Goal: Task Accomplishment & Management: Manage account settings

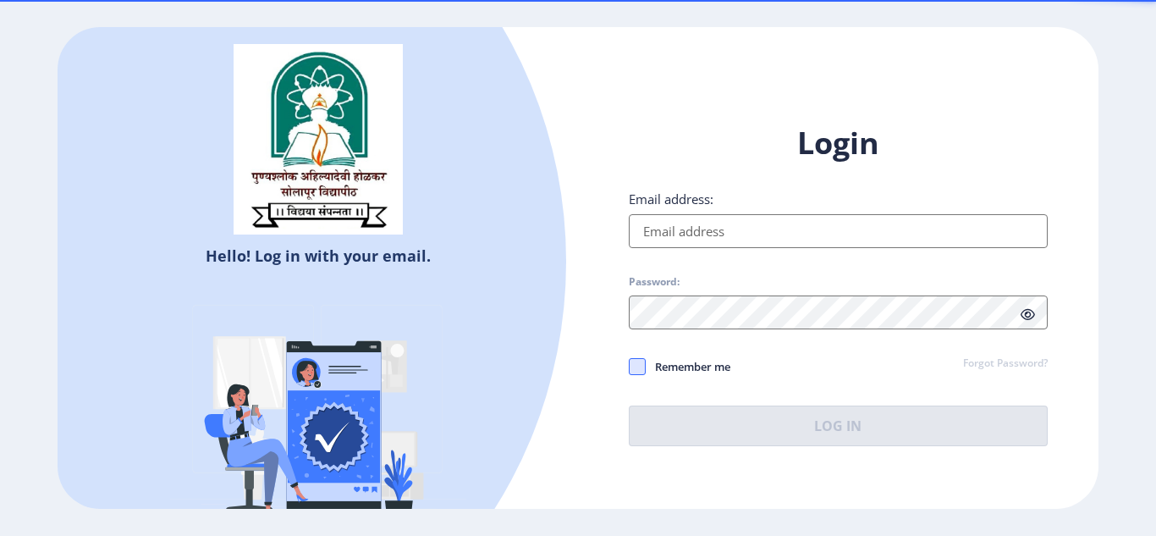
type input "[EMAIL_ADDRESS][DOMAIN_NAME]"
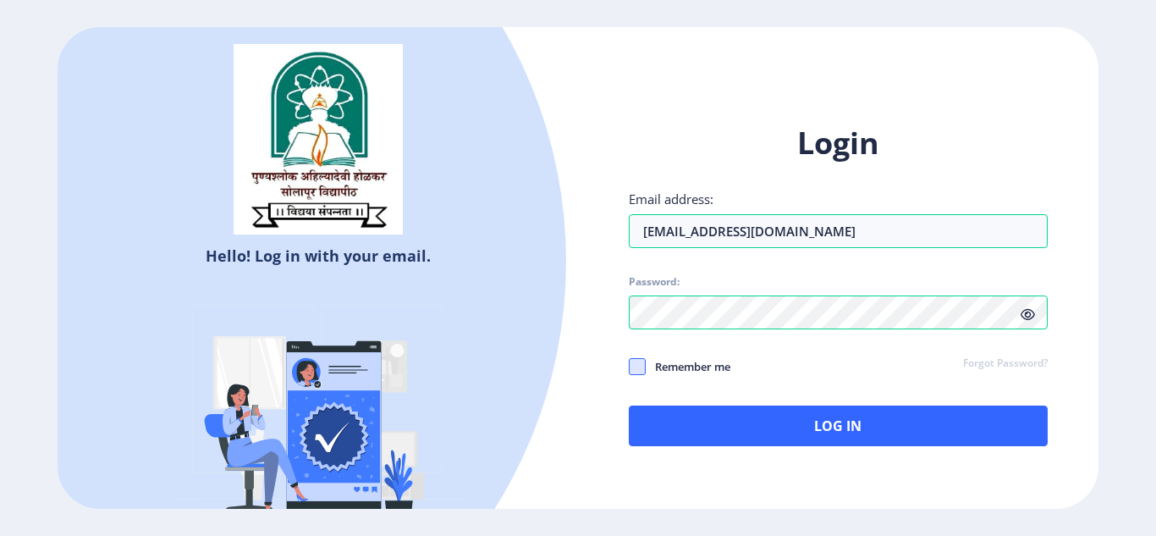
click at [639, 371] on span at bounding box center [637, 366] width 17 height 17
click at [630, 366] on input "Remember me" at bounding box center [629, 366] width 1 height 1
checkbox input "true"
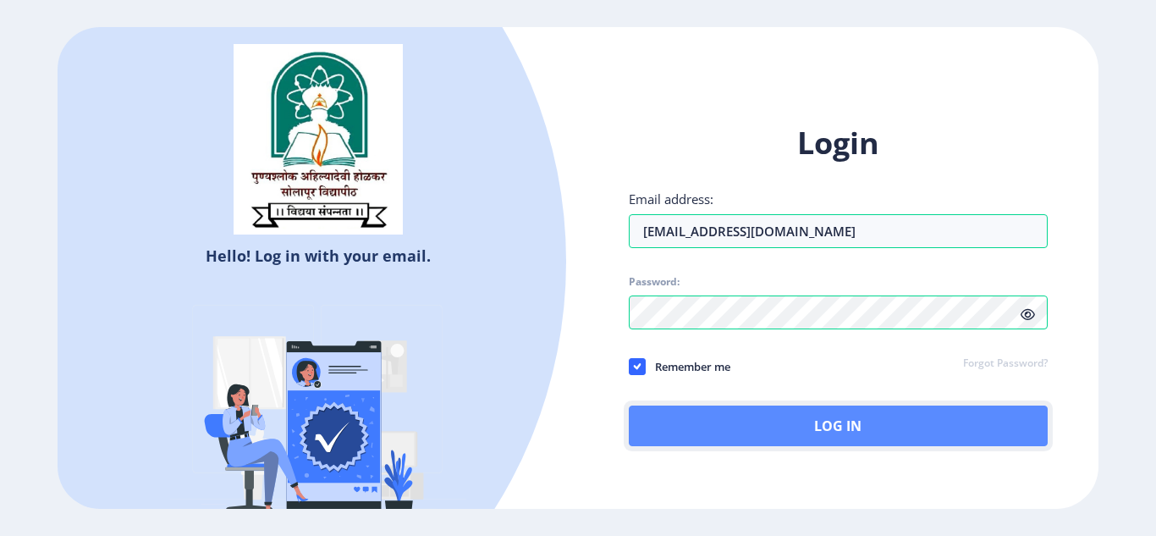
click at [842, 420] on button "Log In" at bounding box center [838, 425] width 419 height 41
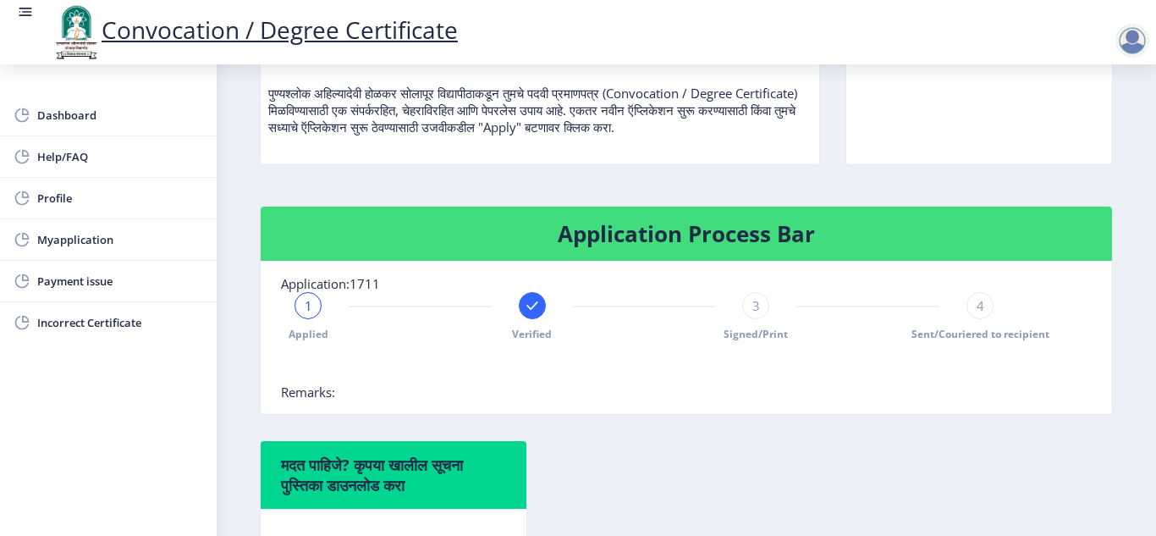
scroll to position [220, 0]
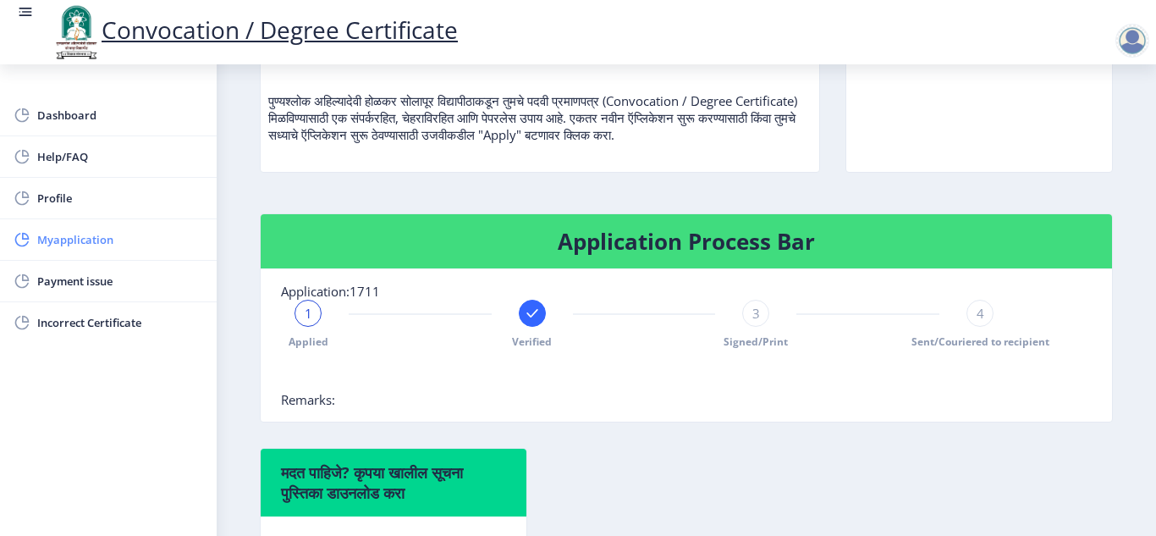
click at [93, 246] on span "Myapplication" at bounding box center [120, 239] width 166 height 20
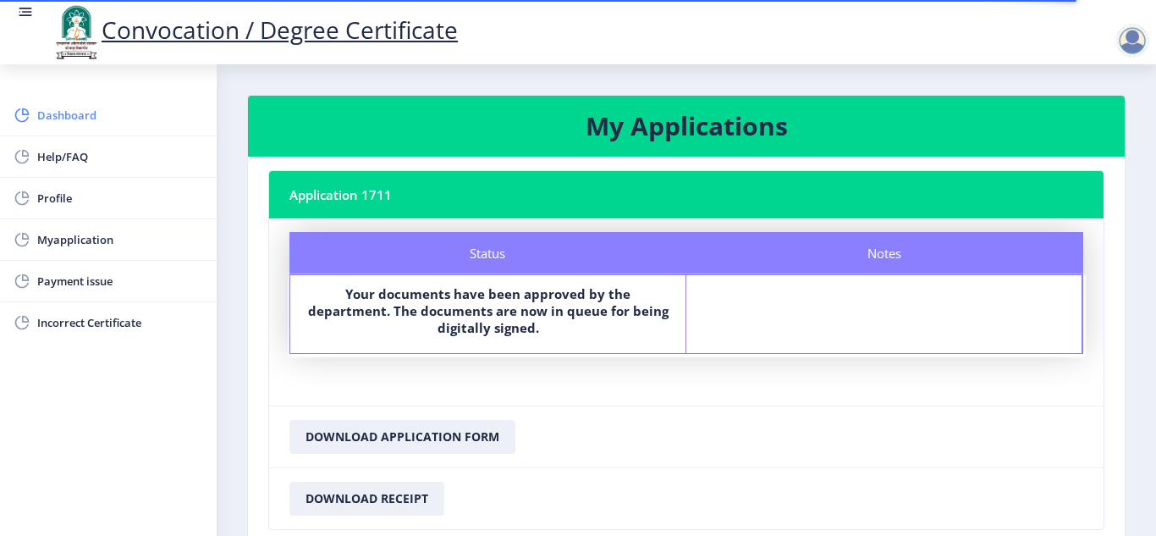
click at [69, 117] on span "Dashboard" at bounding box center [120, 115] width 166 height 20
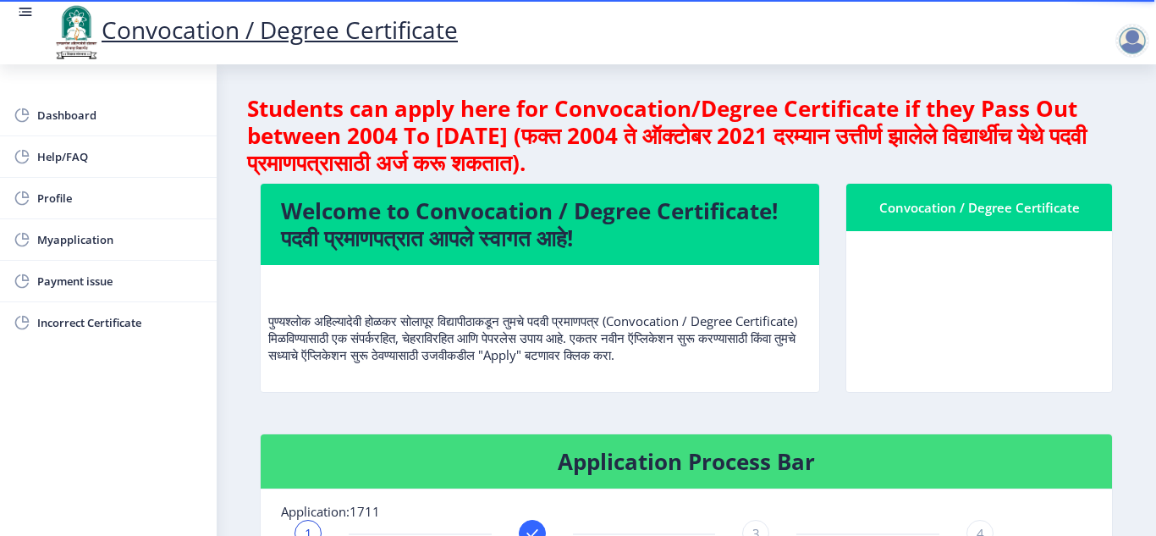
click at [1125, 45] on div at bounding box center [1132, 41] width 34 height 34
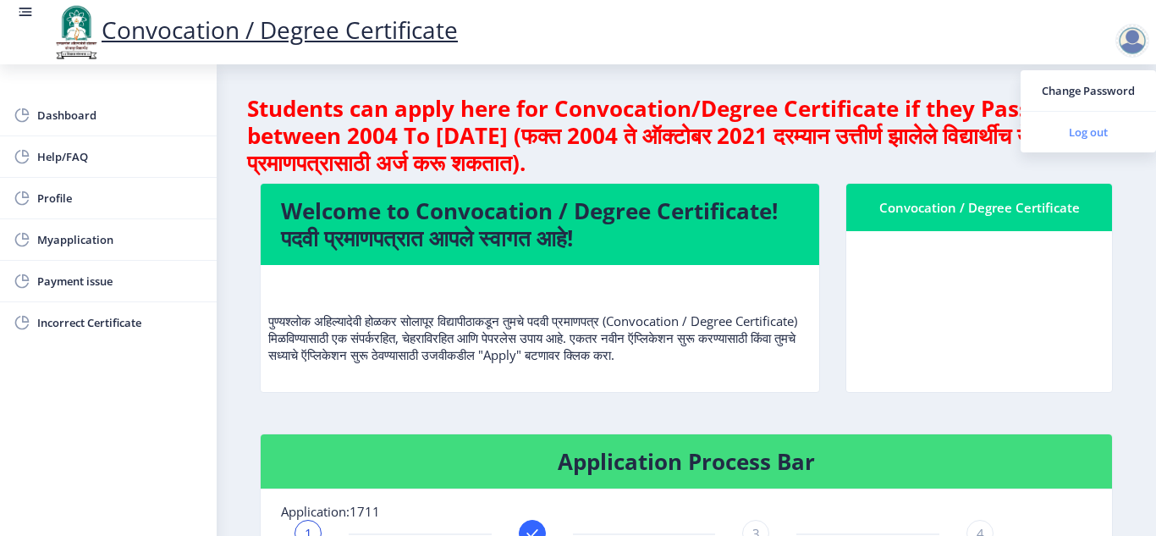
click at [1097, 131] on span "Log out" at bounding box center [1088, 132] width 108 height 20
